Goal: Navigation & Orientation: Understand site structure

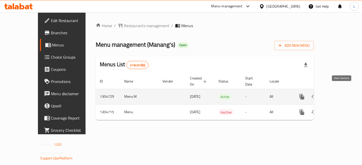
click at [341, 94] on icon "enhanced table" at bounding box center [338, 97] width 6 height 6
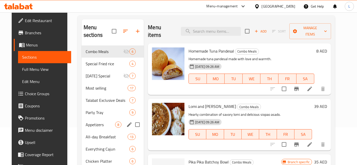
scroll to position [29, 0]
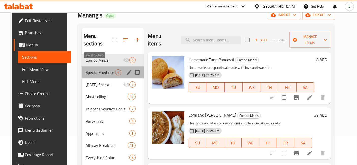
click at [95, 69] on span "Special Fried rice" at bounding box center [101, 72] width 30 height 6
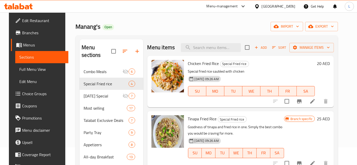
scroll to position [1, 0]
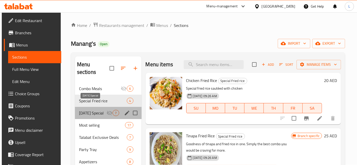
click at [97, 110] on span "[DATE] Special" at bounding box center [93, 113] width 28 height 6
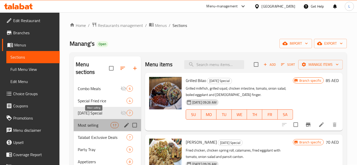
click at [93, 122] on span "Most selling" at bounding box center [94, 125] width 33 height 6
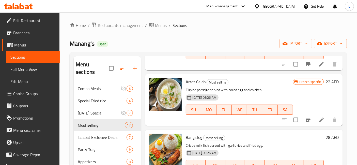
scroll to position [699, 0]
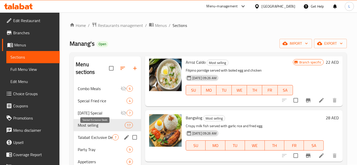
click at [90, 135] on span "Talabat Exclusive Deals" at bounding box center [95, 138] width 35 height 6
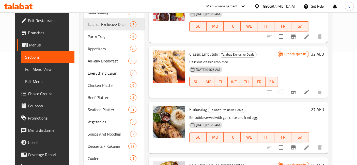
scroll to position [170, 0]
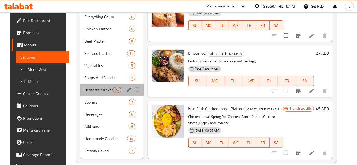
click at [86, 84] on div "Desserts / Kakanin 22" at bounding box center [111, 90] width 63 height 12
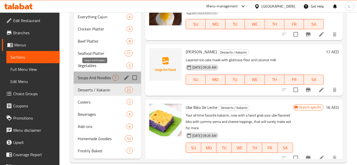
click at [88, 75] on span "Soups And Noodles" at bounding box center [95, 78] width 35 height 6
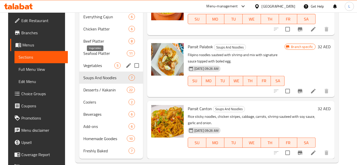
click at [89, 63] on span "Vegetables" at bounding box center [98, 66] width 31 height 6
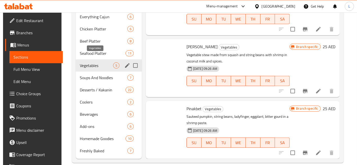
scroll to position [51, 0]
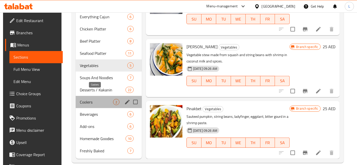
click at [82, 99] on span "Coolers" at bounding box center [96, 102] width 33 height 6
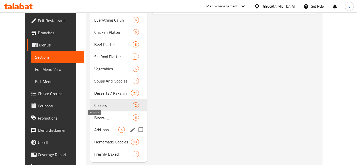
scroll to position [170, 0]
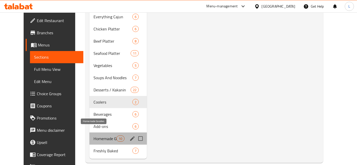
click at [94, 136] on span "Homemade Goodies" at bounding box center [105, 139] width 23 height 6
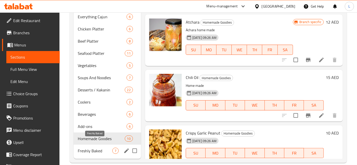
click at [89, 148] on span "Freshly Baked" at bounding box center [95, 151] width 35 height 6
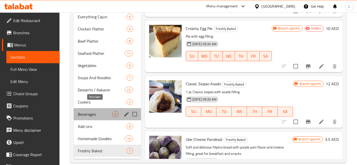
click at [88, 111] on span "Beverages" at bounding box center [95, 114] width 35 height 6
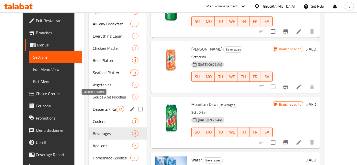
scroll to position [142, 0]
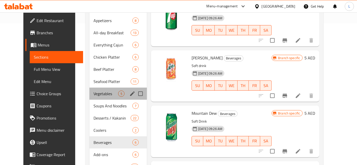
click at [90, 90] on div "Vegetables 5" at bounding box center [118, 94] width 57 height 12
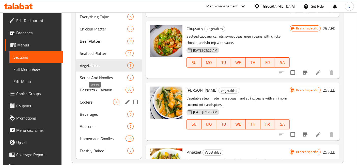
scroll to position [142, 0]
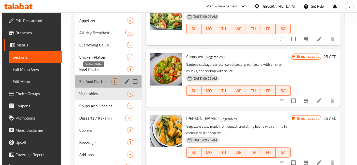
click at [93, 79] on span "Seafood Platter" at bounding box center [95, 82] width 32 height 6
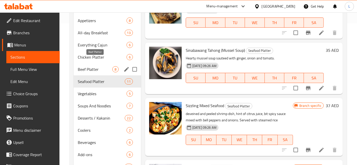
click at [90, 66] on span "Beef Platter" at bounding box center [95, 69] width 35 height 6
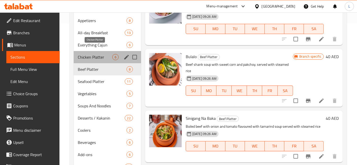
click at [92, 54] on span "Chicken Platter" at bounding box center [95, 57] width 35 height 6
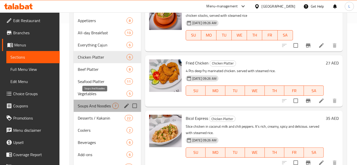
click at [91, 103] on span "Soups And Noodles" at bounding box center [95, 106] width 35 height 6
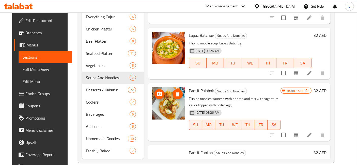
scroll to position [162, 0]
